Goal: Use online tool/utility: Utilize a website feature to perform a specific function

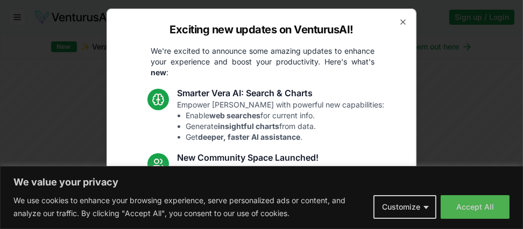
click at [390, 21] on div "Exciting new updates on VenturusAI! We're excited to announce some amazing upda…" at bounding box center [262, 115] width 310 height 212
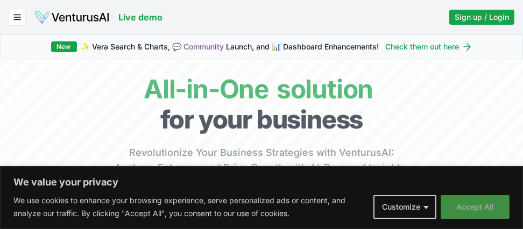
click at [452, 206] on button "Accept All" at bounding box center [475, 207] width 69 height 24
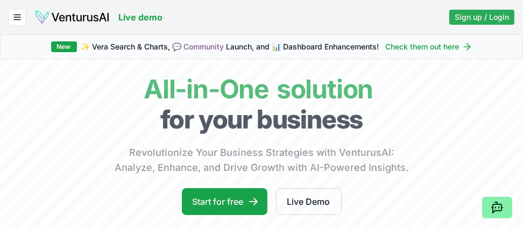
click at [469, 16] on span "Sign up / Login" at bounding box center [482, 17] width 54 height 11
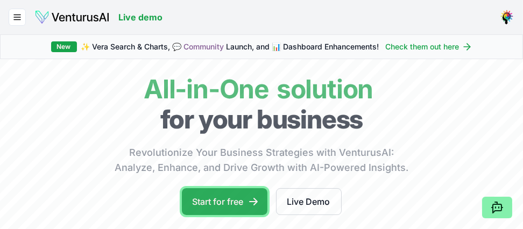
click at [249, 196] on icon at bounding box center [253, 201] width 11 height 11
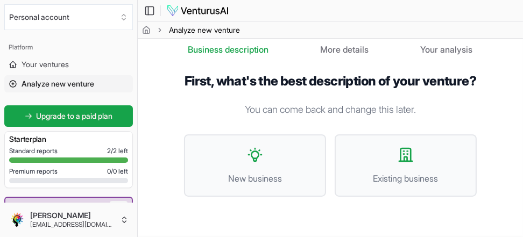
scroll to position [85, 0]
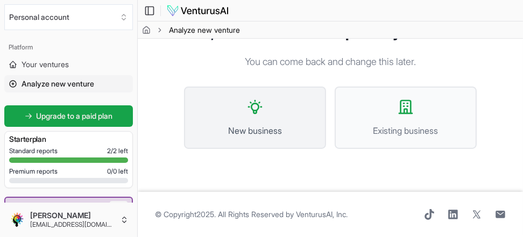
click at [308, 133] on span "New business" at bounding box center [255, 130] width 118 height 13
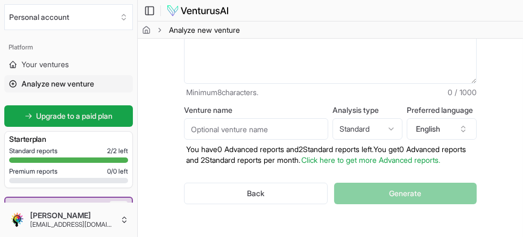
scroll to position [84, 0]
click at [462, 132] on icon "button" at bounding box center [463, 129] width 9 height 9
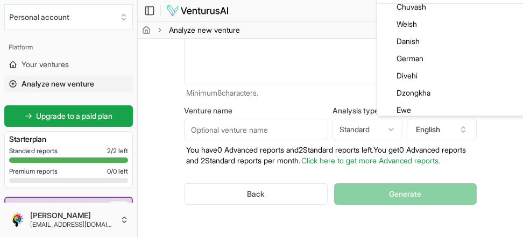
scroll to position [588, 0]
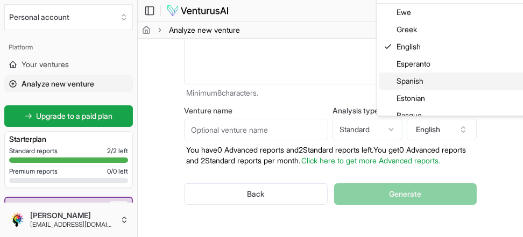
click at [421, 81] on div "Spanish" at bounding box center [457, 81] width 157 height 17
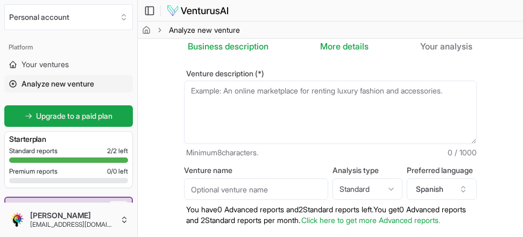
scroll to position [24, 0]
drag, startPoint x: 518, startPoint y: 95, endPoint x: 517, endPoint y: 89, distance: 6.5
click at [517, 89] on section "Business description 2 More details 3 Your analysis Venture description (*) Min…" at bounding box center [330, 162] width 385 height 294
click at [193, 100] on textarea "Venture description (*)" at bounding box center [330, 113] width 293 height 64
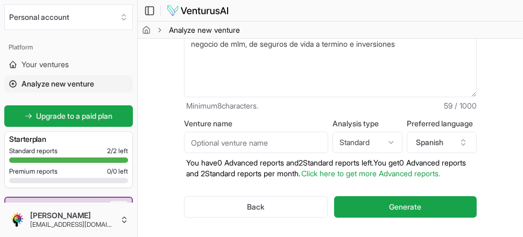
type textarea "negocio de mlm, de seguros de vida a termino e inversiones"
click at [391, 140] on html "We value your privacy We use cookies to enhance your browsing experience, serve…" at bounding box center [261, 46] width 523 height 237
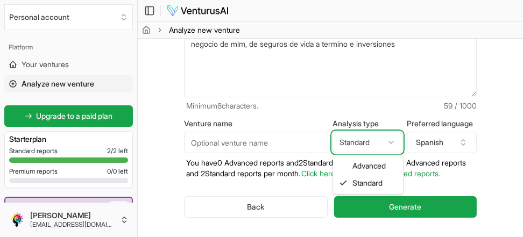
click at [391, 140] on html "We value your privacy We use cookies to enhance your browsing experience, serve…" at bounding box center [261, 46] width 523 height 237
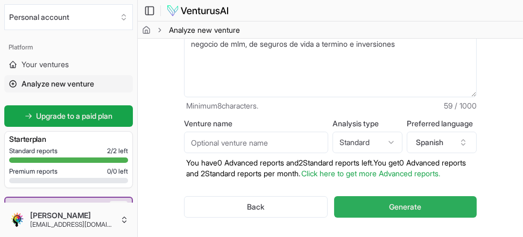
click at [399, 209] on button "Generate" at bounding box center [405, 207] width 143 height 22
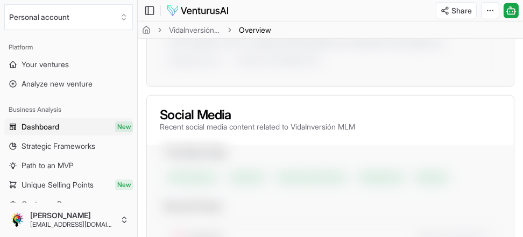
scroll to position [867, 0]
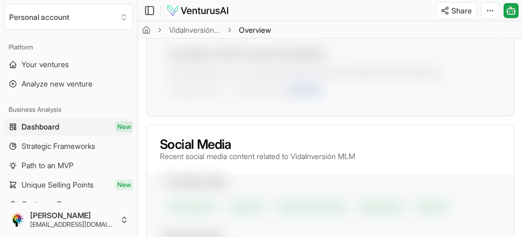
drag, startPoint x: 517, startPoint y: 118, endPoint x: 513, endPoint y: 96, distance: 22.4
click at [513, 96] on div "About VidaInversión MLM Viability Score AI-powered assessment of your business …" at bounding box center [330, 194] width 385 height 1784
click at [521, 82] on div "About VidaInversión MLM Viability Score AI-powered assessment of your business …" at bounding box center [330, 194] width 385 height 1784
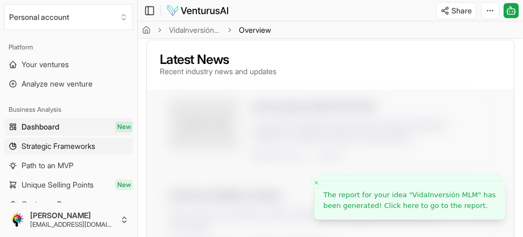
click at [34, 146] on span "Strategic Frameworks" at bounding box center [59, 146] width 74 height 11
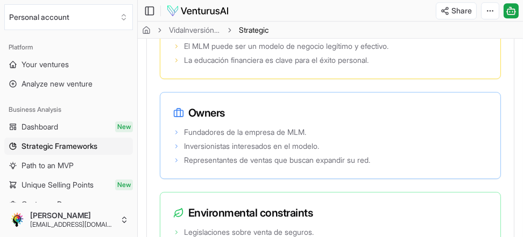
scroll to position [3098, 0]
